Goal: Task Accomplishment & Management: Use online tool/utility

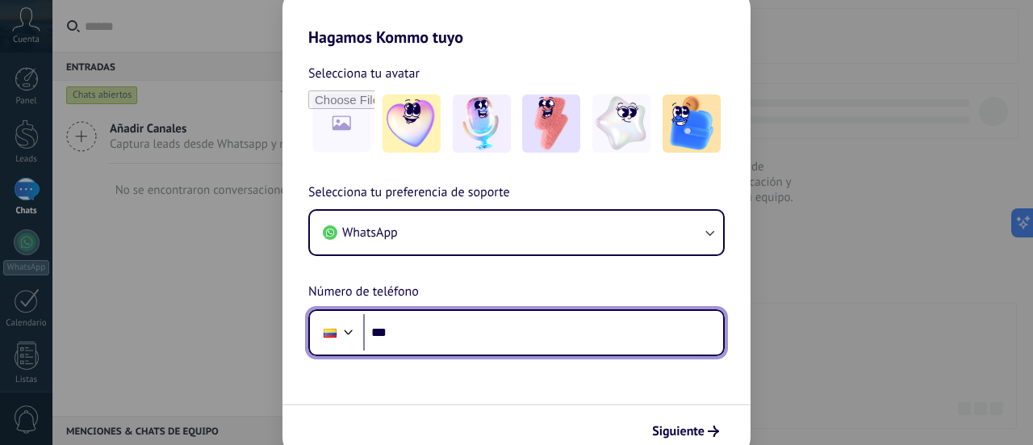
click at [414, 341] on input "***" at bounding box center [543, 332] width 360 height 37
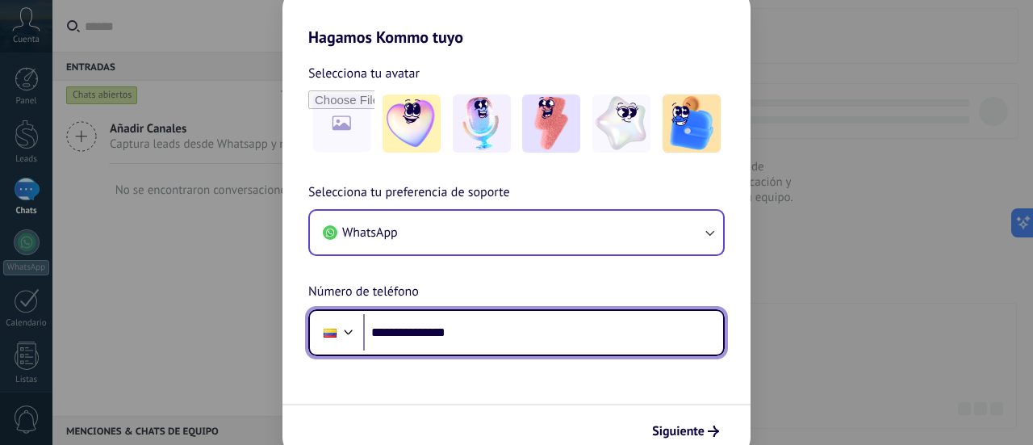
type input "**********"
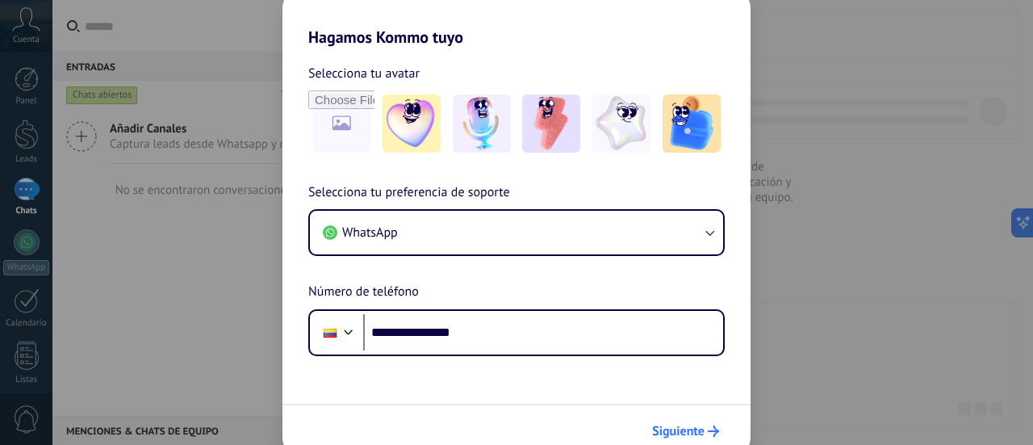
click at [695, 428] on span "Siguiente" at bounding box center [678, 430] width 52 height 11
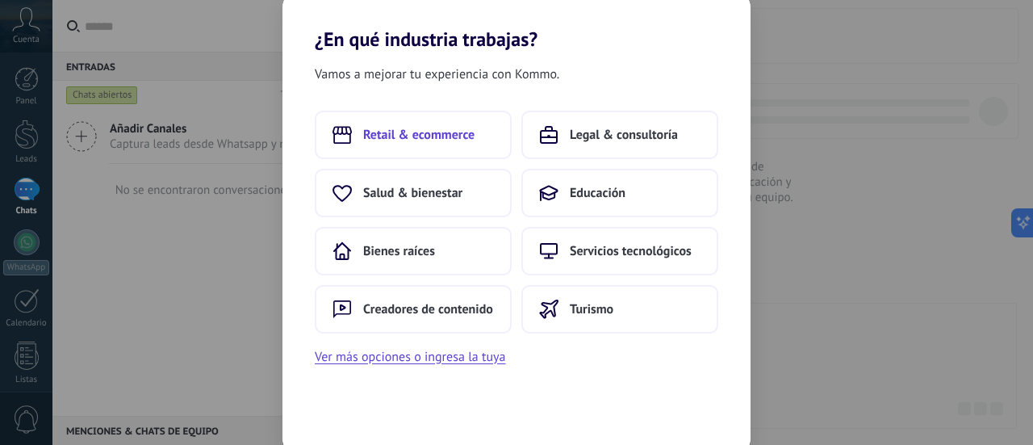
click at [412, 157] on button "Retail & ecommerce" at bounding box center [413, 135] width 197 height 48
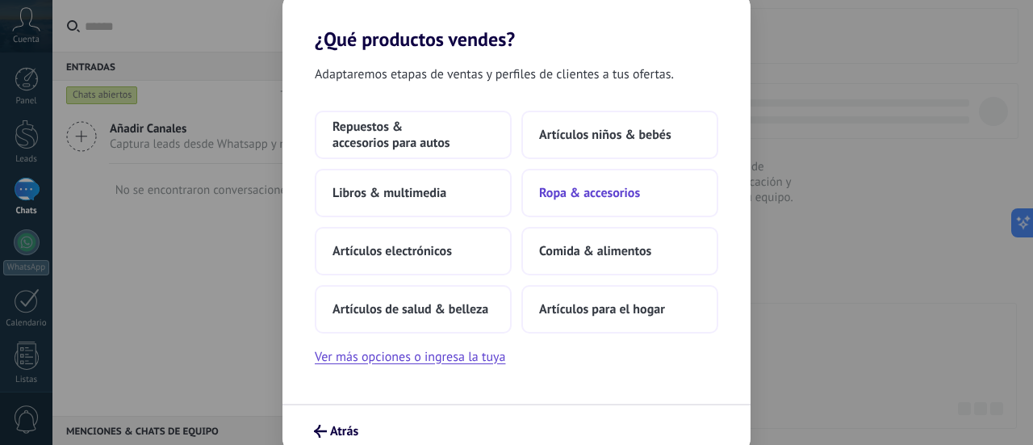
click at [609, 196] on span "Ropa & accesorios" at bounding box center [589, 193] width 101 height 16
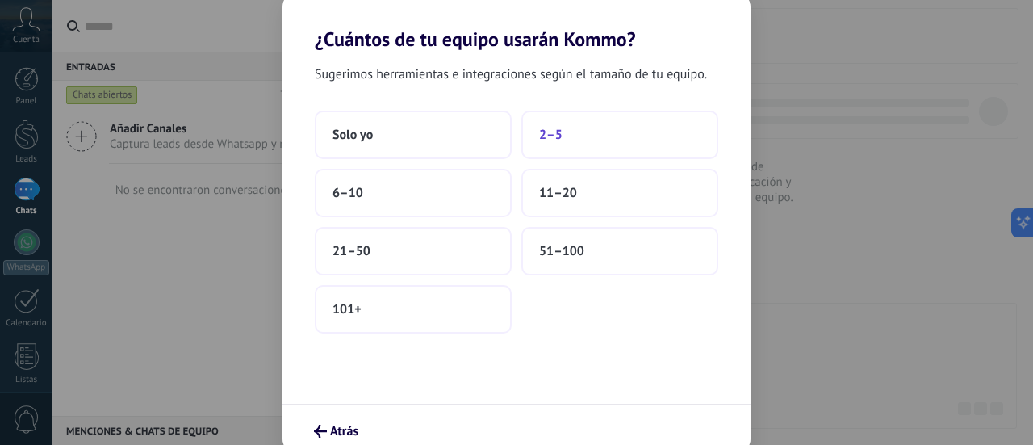
click at [560, 146] on button "2–5" at bounding box center [619, 135] width 197 height 48
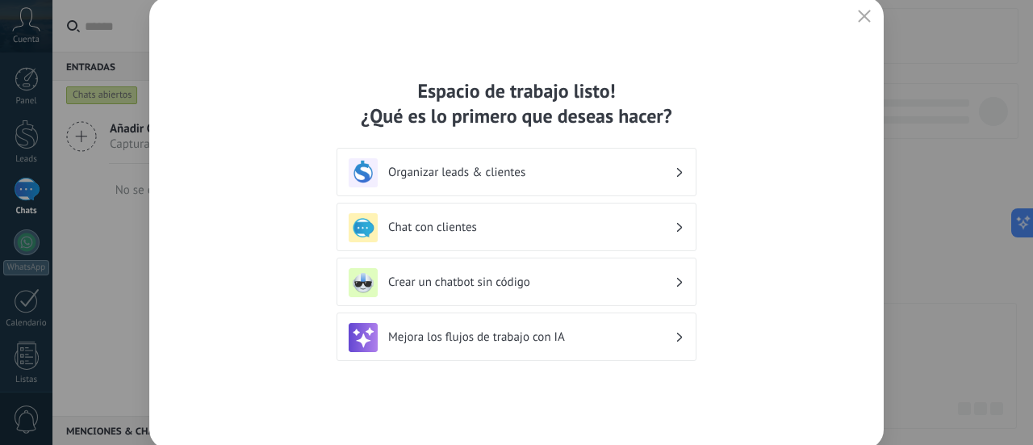
click at [519, 224] on h3 "Chat con clientes" at bounding box center [531, 227] width 287 height 15
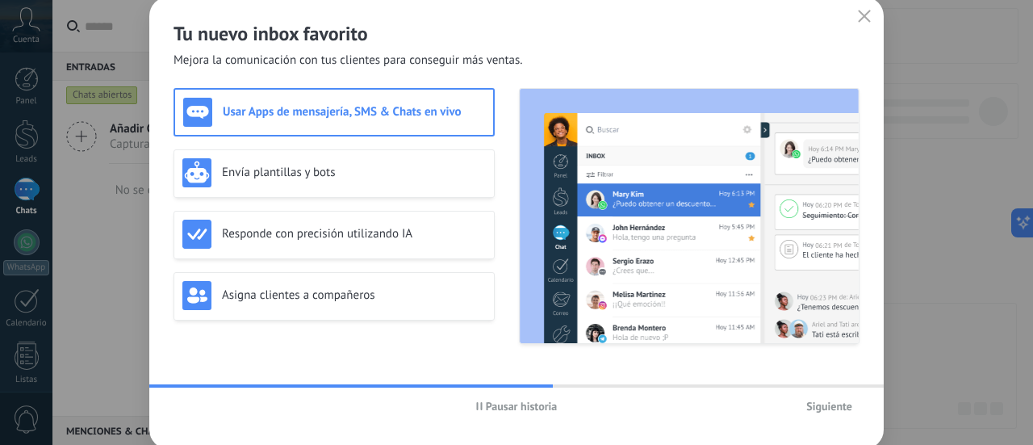
click at [835, 403] on span "Siguiente" at bounding box center [829, 405] width 46 height 11
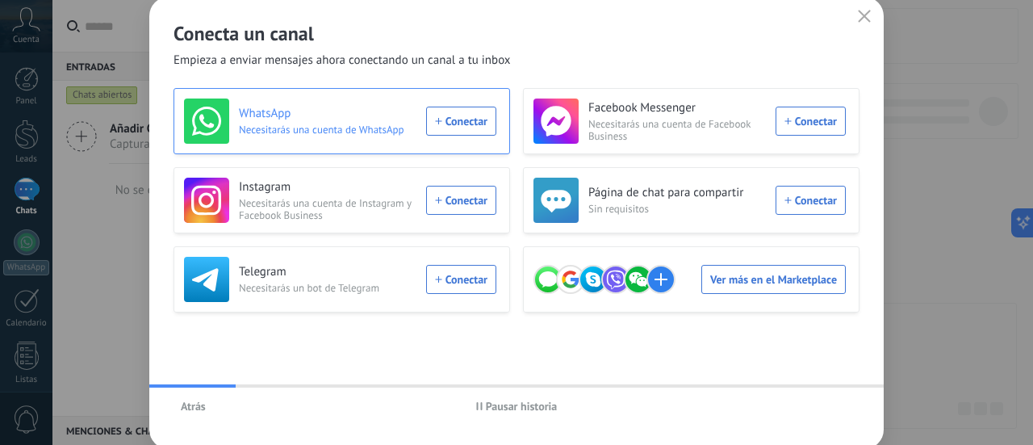
click at [479, 111] on div "WhatsApp Necesitarás una cuenta de WhatsApp Conectar" at bounding box center [340, 120] width 312 height 45
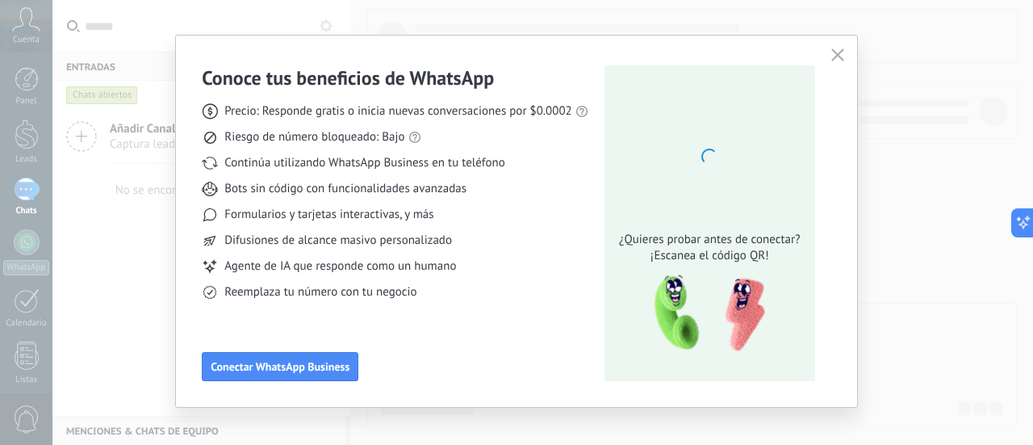
scroll to position [32, 0]
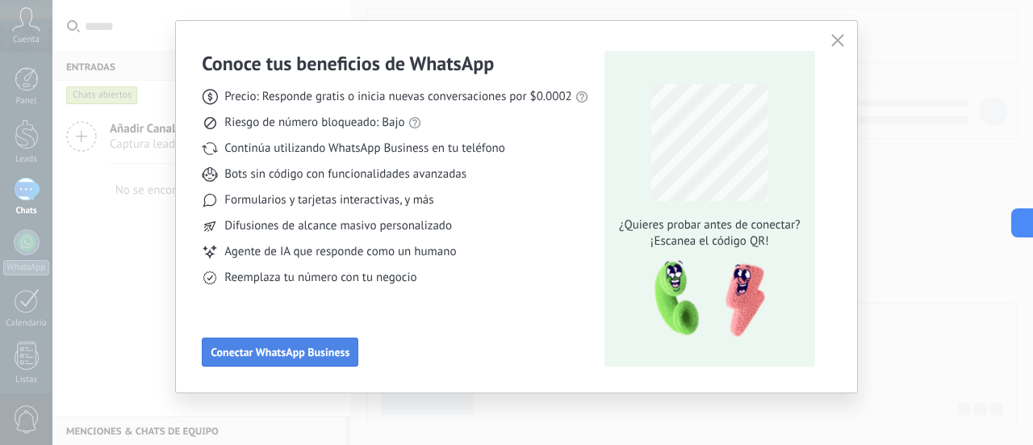
click at [297, 354] on span "Conectar WhatsApp Business" at bounding box center [280, 351] width 139 height 11
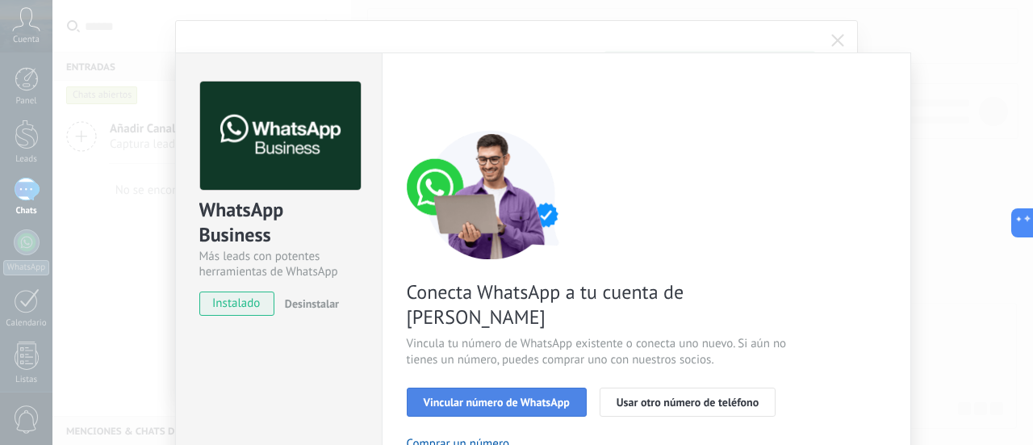
click at [542, 396] on span "Vincular número de WhatsApp" at bounding box center [497, 401] width 146 height 11
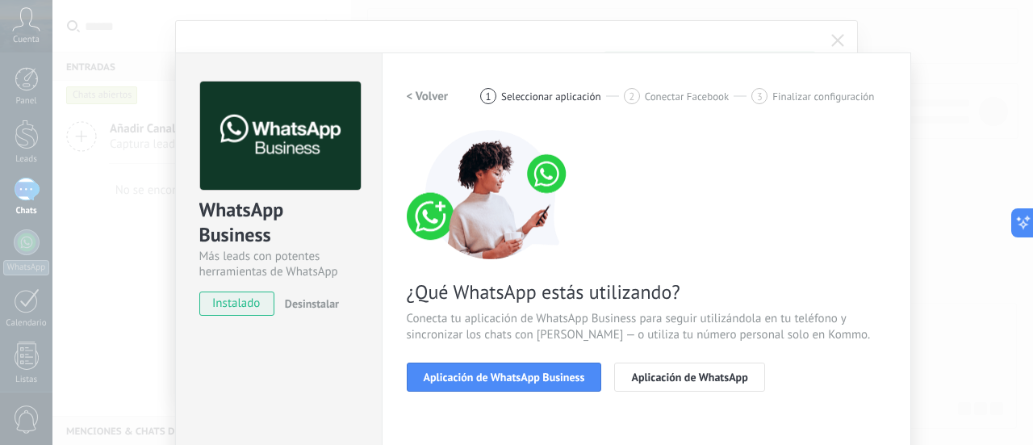
click at [542, 382] on span "Aplicación de WhatsApp Business" at bounding box center [504, 376] width 161 height 11
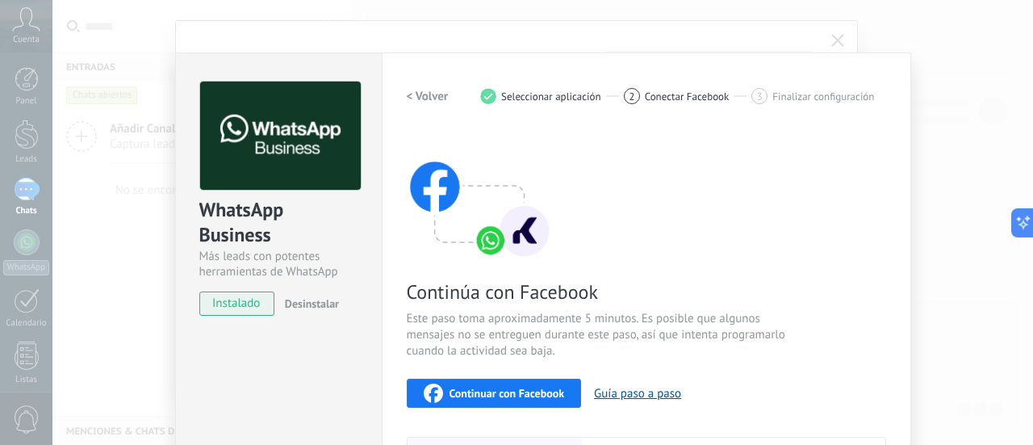
click at [432, 94] on h2 "< Volver" at bounding box center [428, 96] width 42 height 15
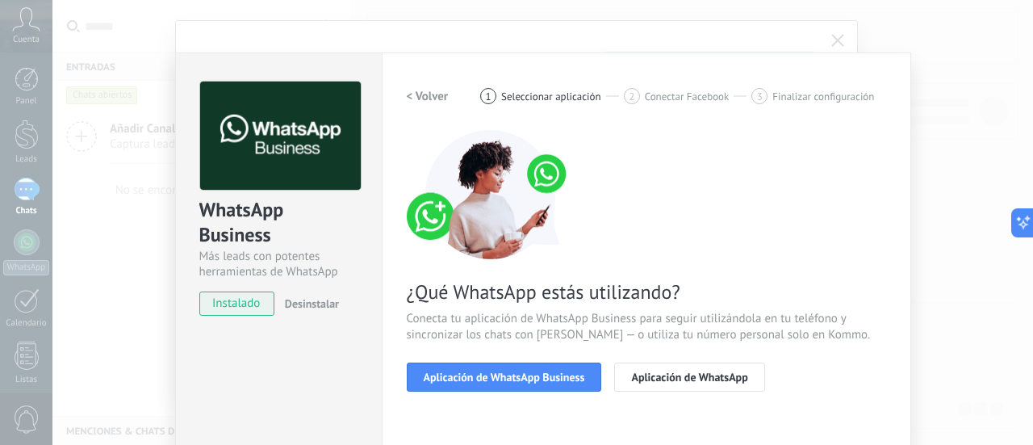
click at [431, 93] on h2 "< Volver" at bounding box center [428, 96] width 42 height 15
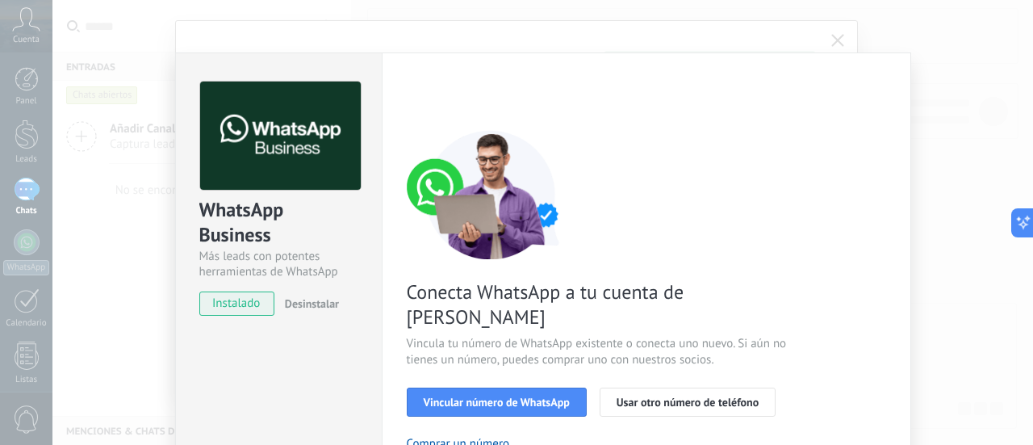
click at [262, 300] on span "instalado" at bounding box center [236, 303] width 73 height 24
click at [531, 418] on div "Conecta WhatsApp a tu cuenta de Kommo Vincula tu número de WhatsApp existente o…" at bounding box center [646, 369] width 479 height 479
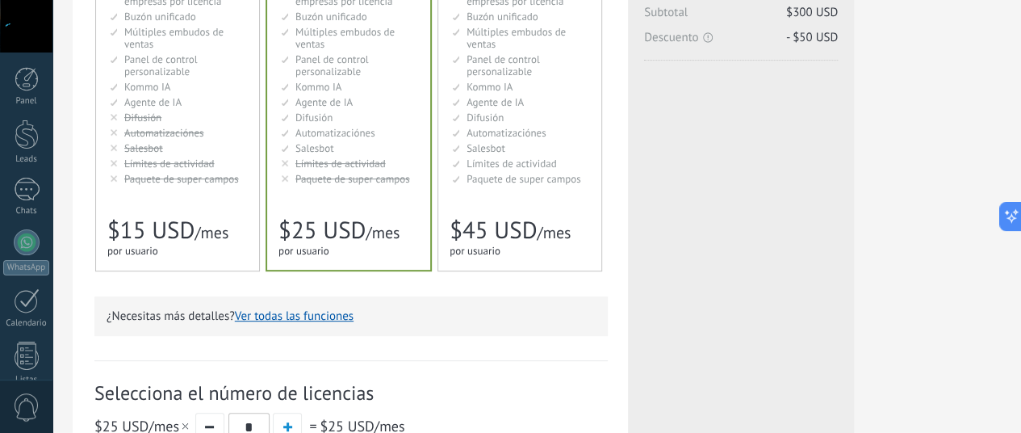
scroll to position [241, 0]
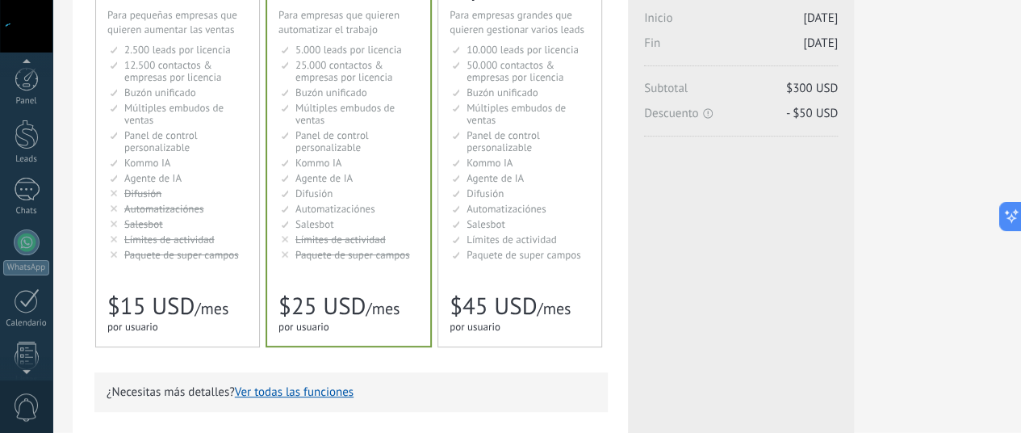
click at [21, 243] on div "Panel Leads Chats WhatsApp Clientes" at bounding box center [26, 343] width 52 height 552
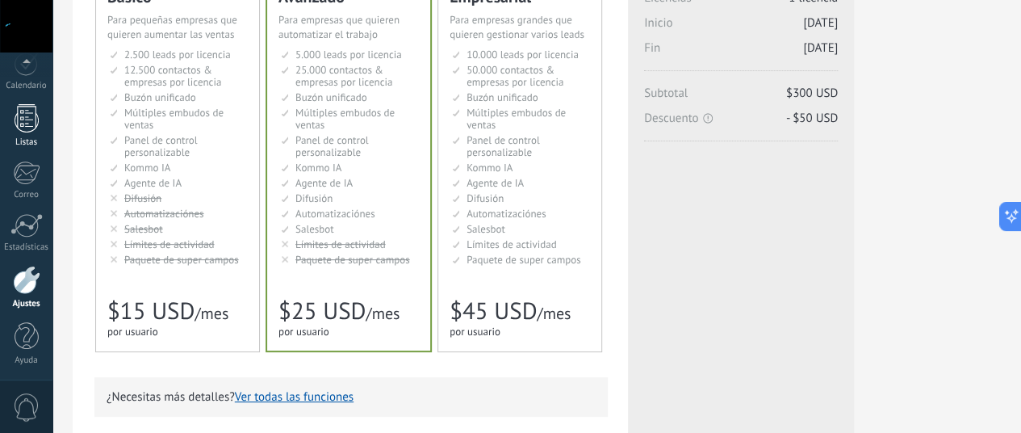
click at [29, 242] on div "Estadísticas" at bounding box center [26, 247] width 47 height 10
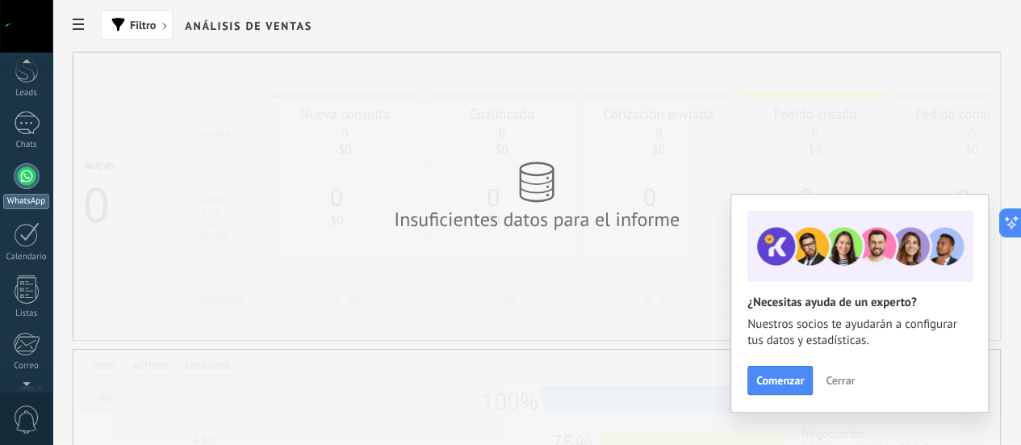
scroll to position [64, 0]
click at [36, 199] on div "WhatsApp" at bounding box center [26, 203] width 46 height 15
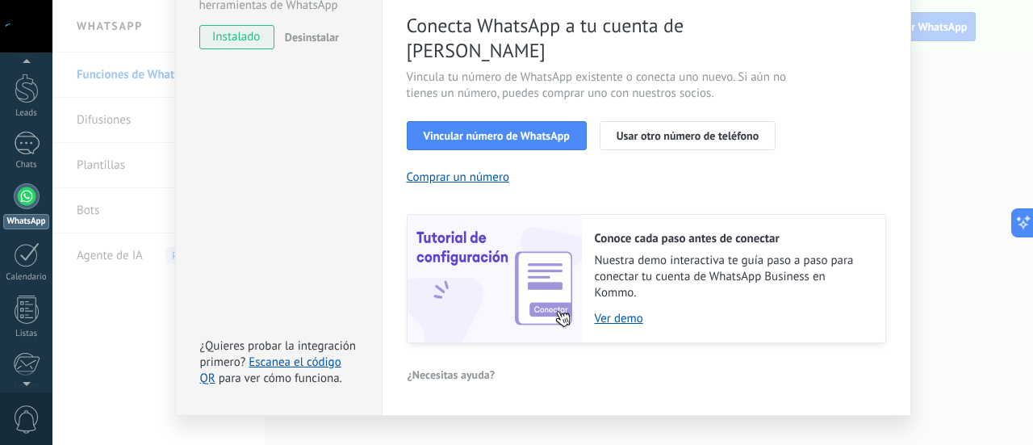
scroll to position [271, 0]
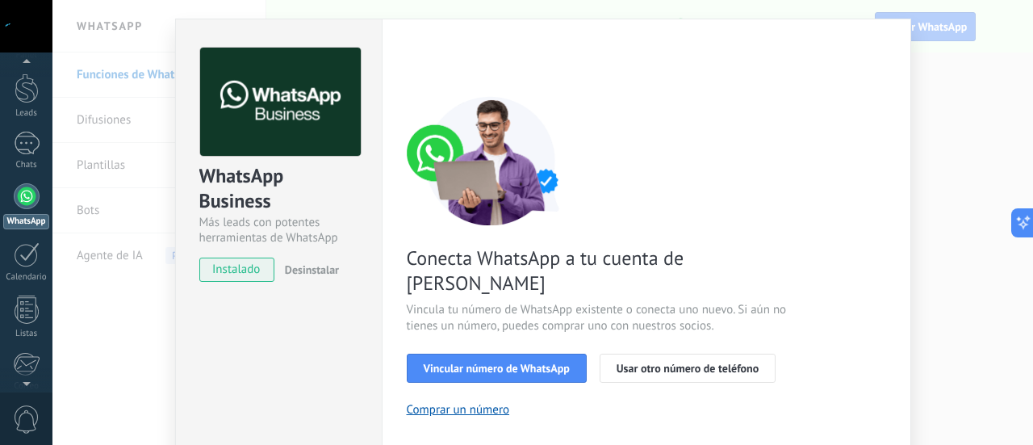
click at [241, 269] on span "instalado" at bounding box center [236, 269] width 73 height 24
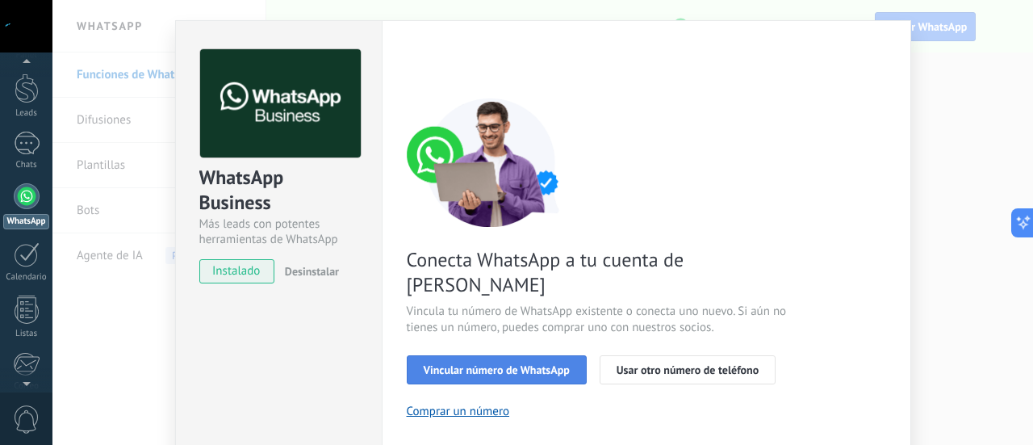
scroll to position [31, 0]
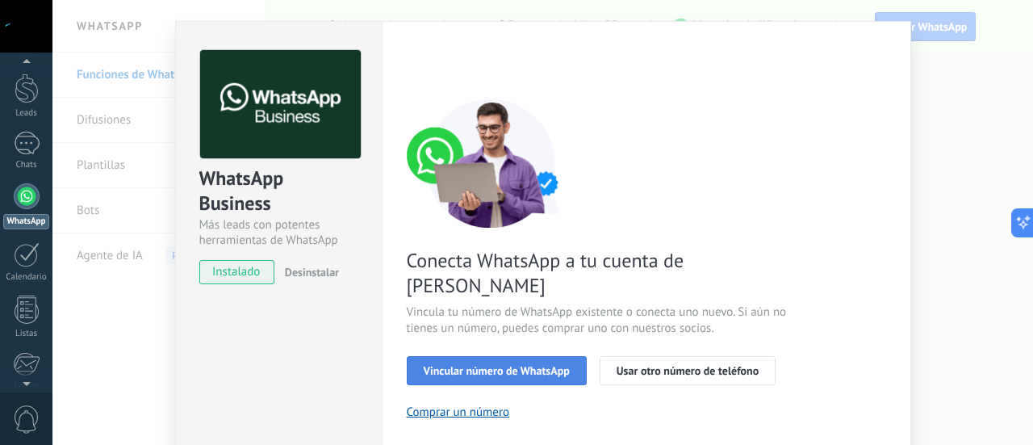
click at [534, 365] on span "Vincular número de WhatsApp" at bounding box center [497, 370] width 146 height 11
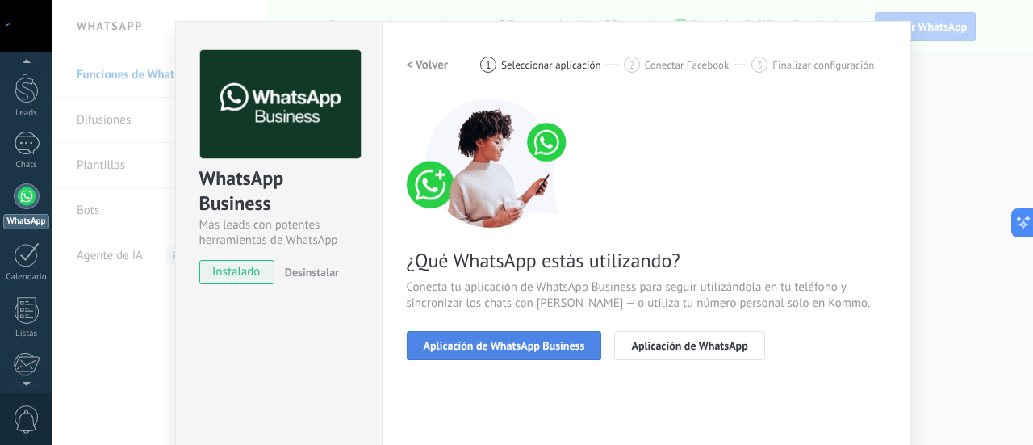
click at [576, 341] on span "Aplicación de WhatsApp Business" at bounding box center [504, 345] width 161 height 11
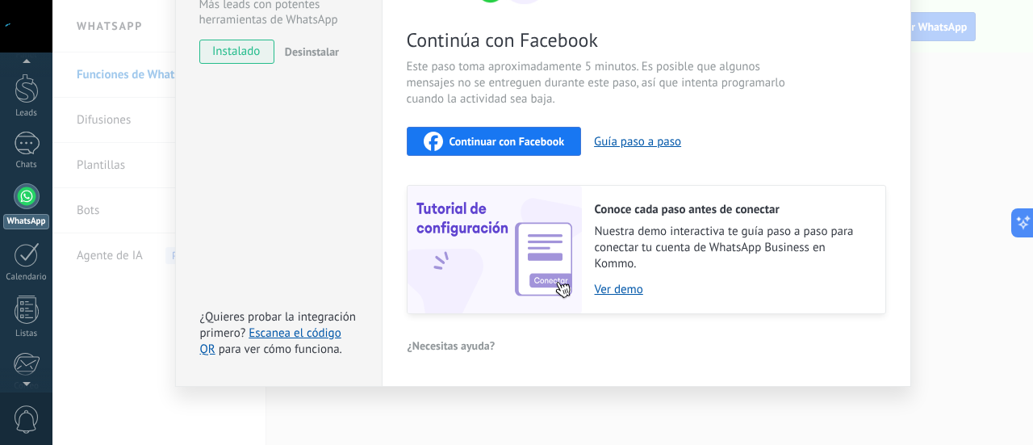
scroll to position [252, 0]
click at [521, 143] on span "Continuar con Facebook" at bounding box center [507, 141] width 115 height 11
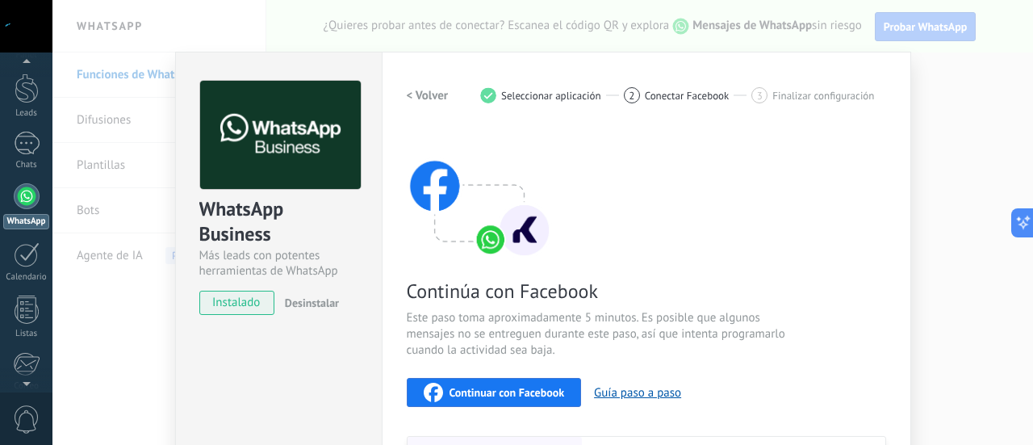
scroll to position [0, 0]
click at [546, 98] on span "Seleccionar aplicación" at bounding box center [551, 96] width 100 height 12
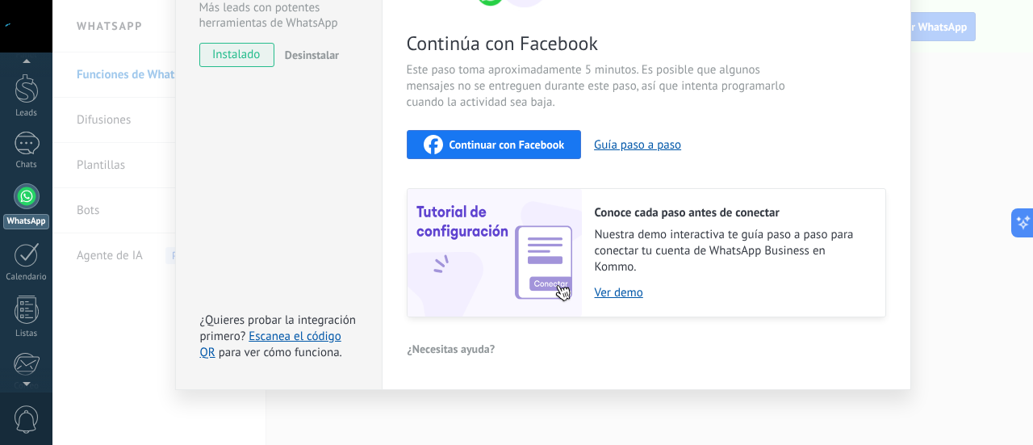
scroll to position [252, 0]
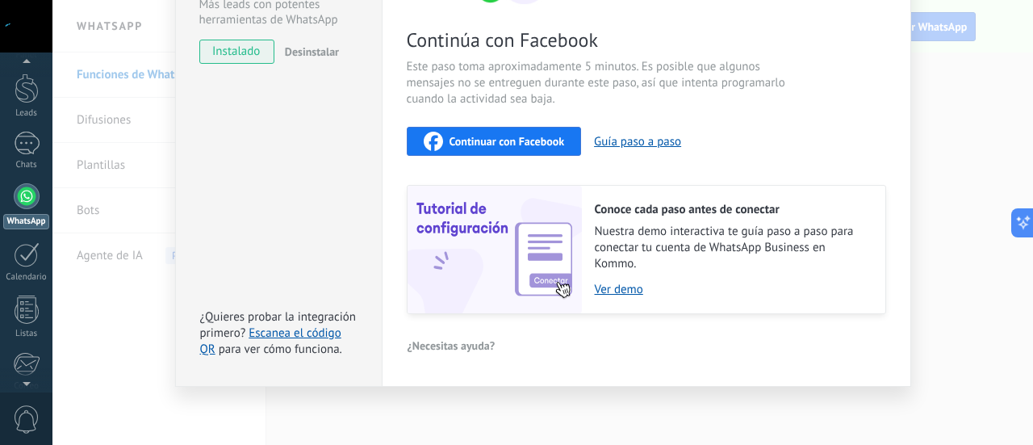
click at [228, 57] on span "instalado" at bounding box center [236, 52] width 73 height 24
click at [303, 56] on span "Desinstalar" at bounding box center [312, 51] width 54 height 15
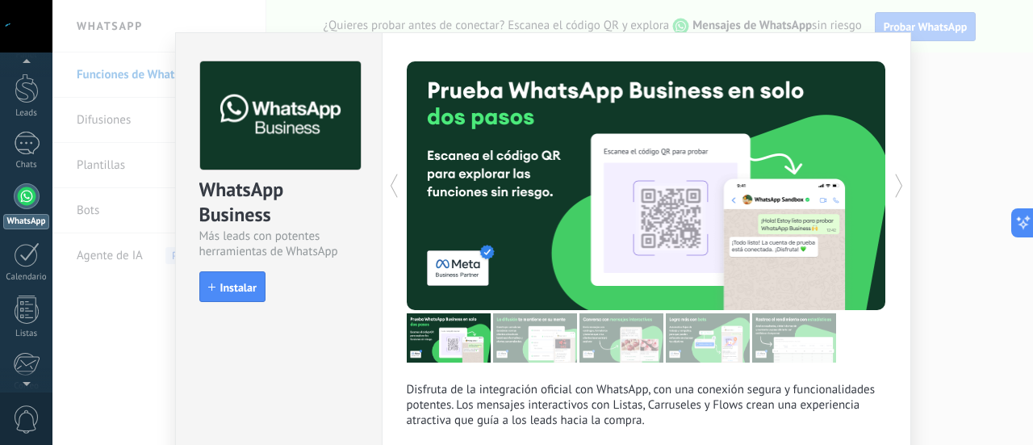
scroll to position [0, 0]
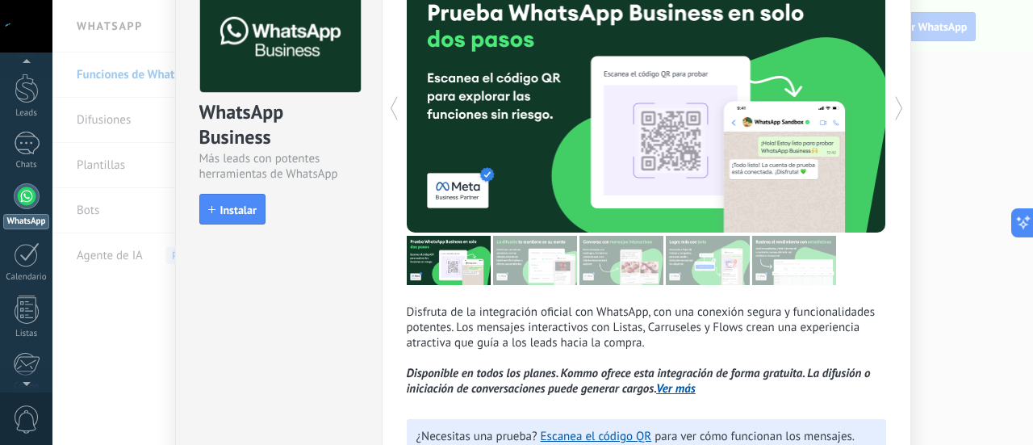
click at [382, 102] on div "Disfruta de la integración oficial con WhatsApp, con una conexión segura y func…" at bounding box center [646, 228] width 529 height 546
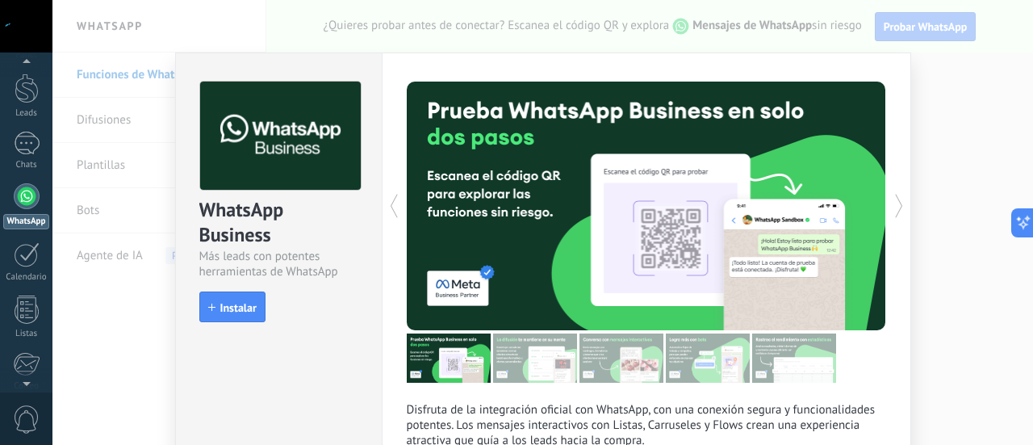
click at [386, 20] on div "WhatsApp Business Más leads con potentes herramientas de WhatsApp install Insta…" at bounding box center [542, 222] width 981 height 445
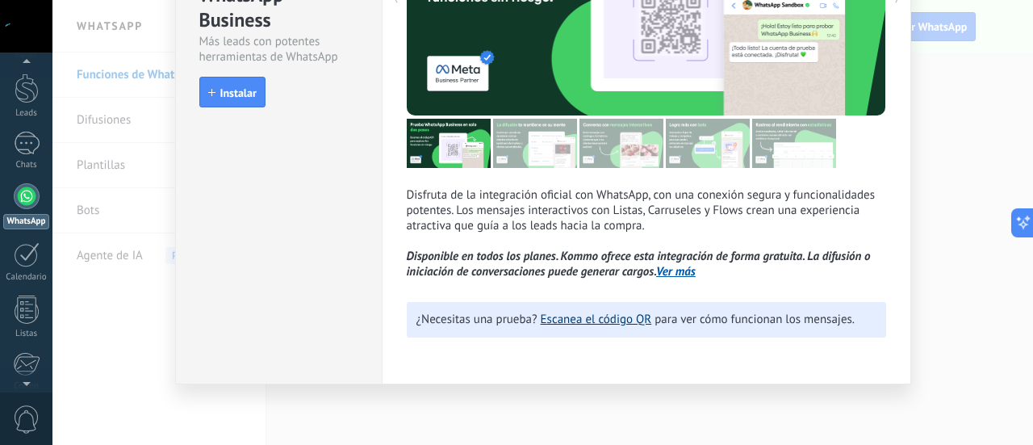
click at [572, 321] on link "Escanea el código QR" at bounding box center [596, 319] width 111 height 15
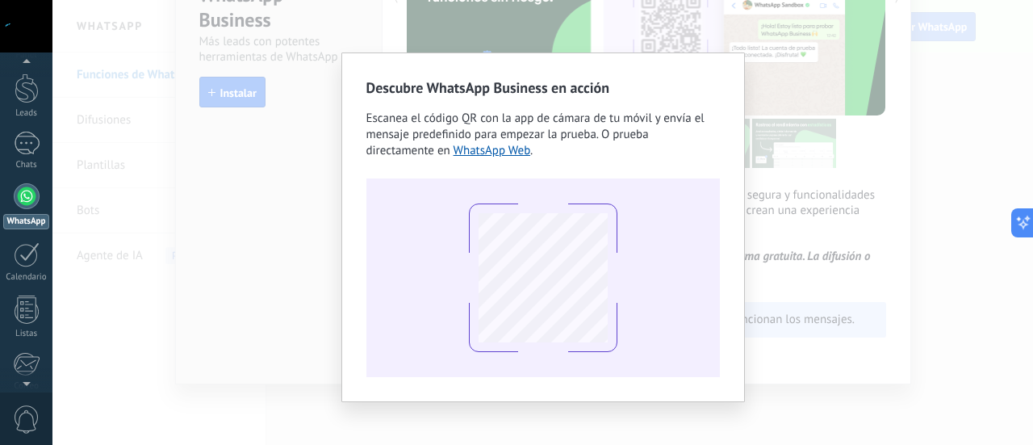
click at [298, 163] on div "Descubre WhatsApp Business en acción Escanea el código QR con la app de cámara …" at bounding box center [542, 222] width 981 height 445
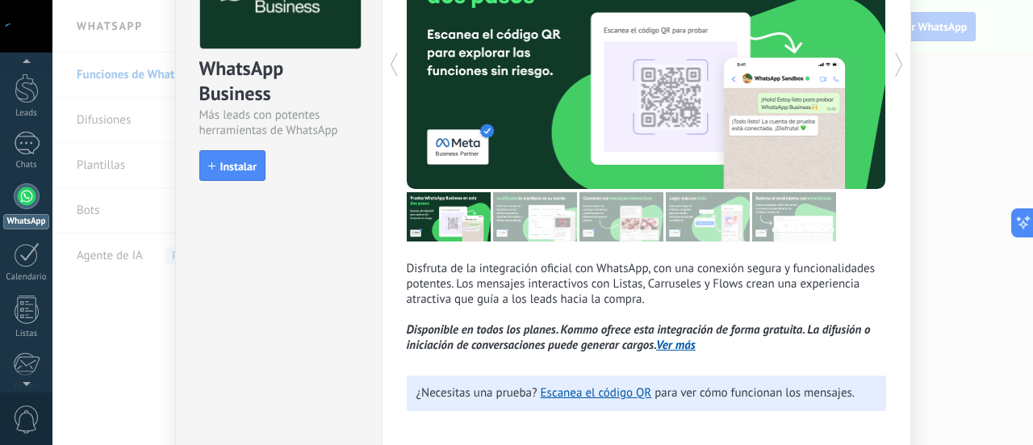
scroll to position [149, 0]
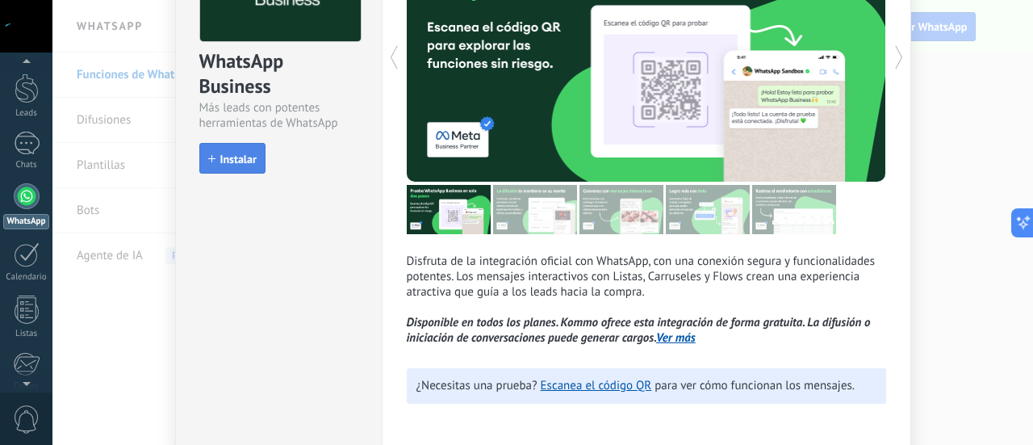
click at [220, 153] on span "Instalar" at bounding box center [238, 158] width 36 height 11
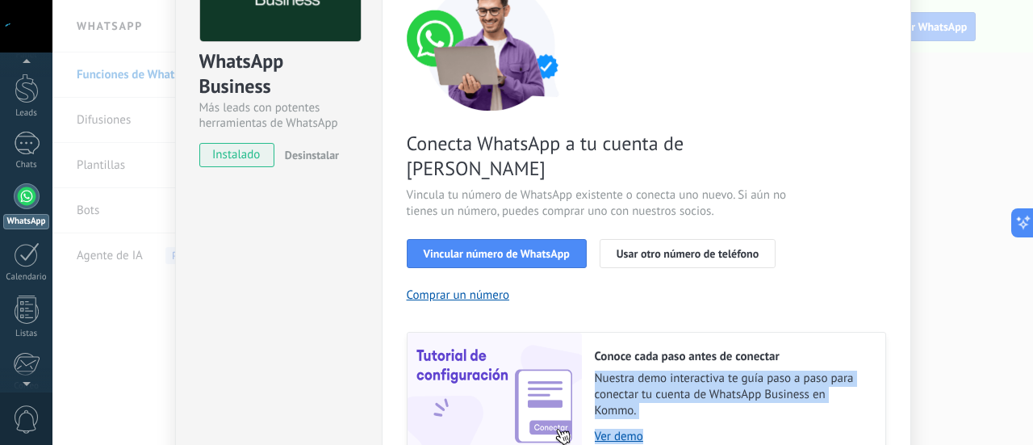
scroll to position [271, 0]
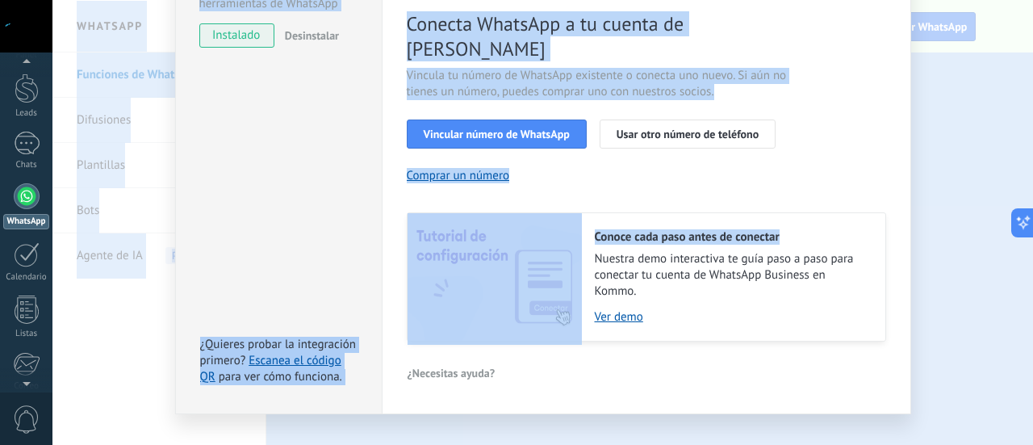
drag, startPoint x: 1032, startPoint y: 435, endPoint x: 1032, endPoint y: 483, distance: 47.6
click at [1020, 432] on html ".abccls-1,.abccls-2{fill-rule:evenodd}.abccls-2{fill:#fff} .abfcls-1{fill:none}…" at bounding box center [516, 222] width 1033 height 445
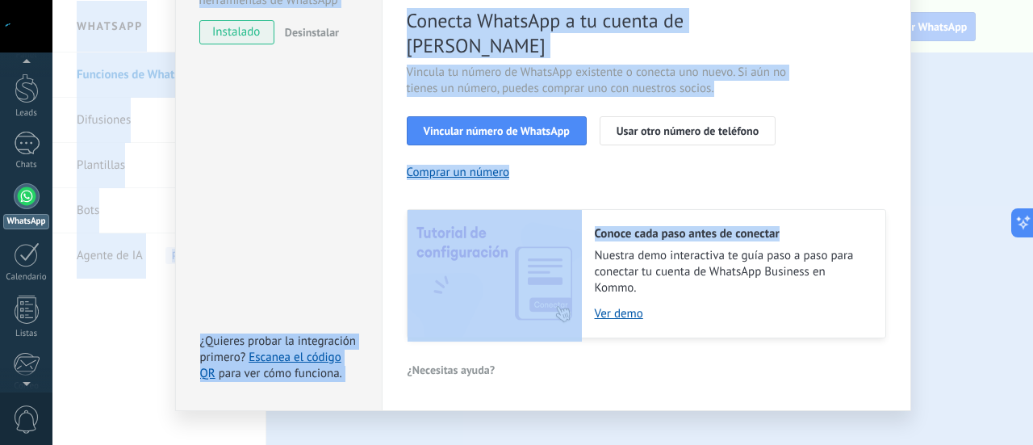
click at [840, 161] on div "Conecta WhatsApp a tu cuenta de Kommo Vincula tu número de WhatsApp existente o…" at bounding box center [646, 98] width 479 height 479
